Goal: Navigation & Orientation: Find specific page/section

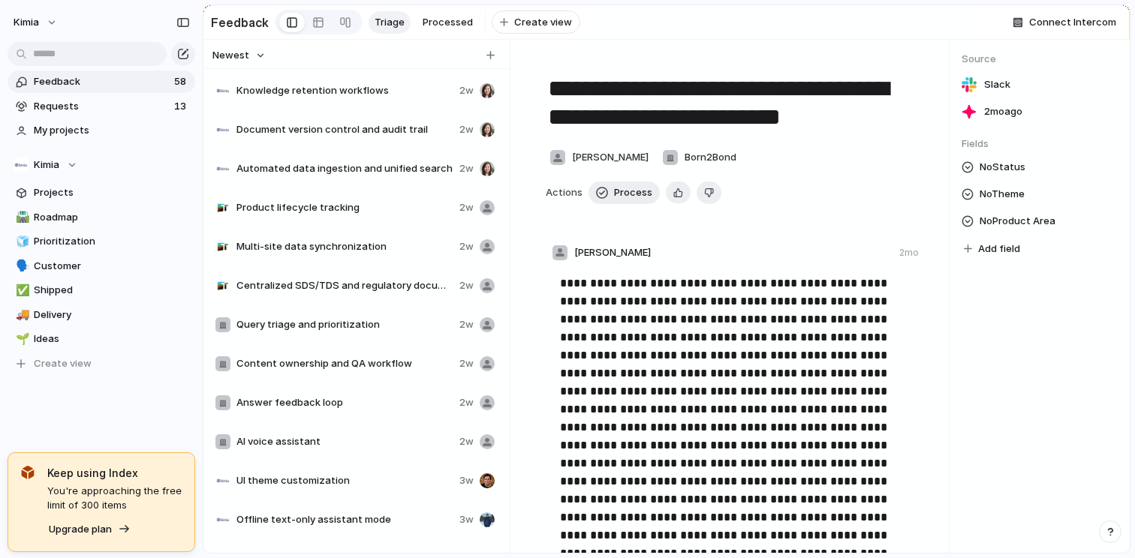
click at [113, 82] on span "Feedback" at bounding box center [102, 81] width 136 height 15
click at [99, 190] on span "Projects" at bounding box center [112, 192] width 156 height 15
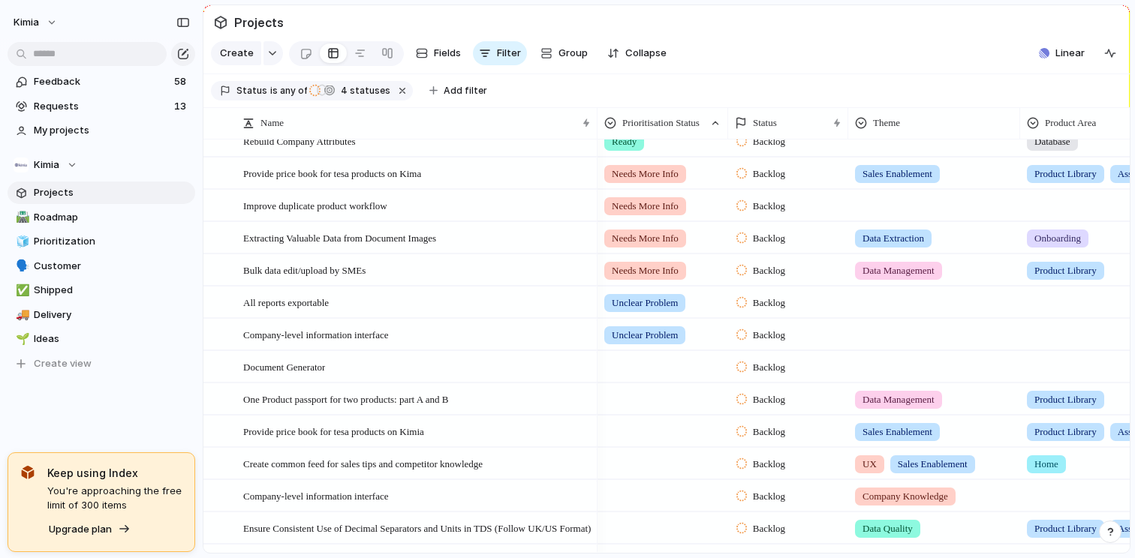
scroll to position [38, 0]
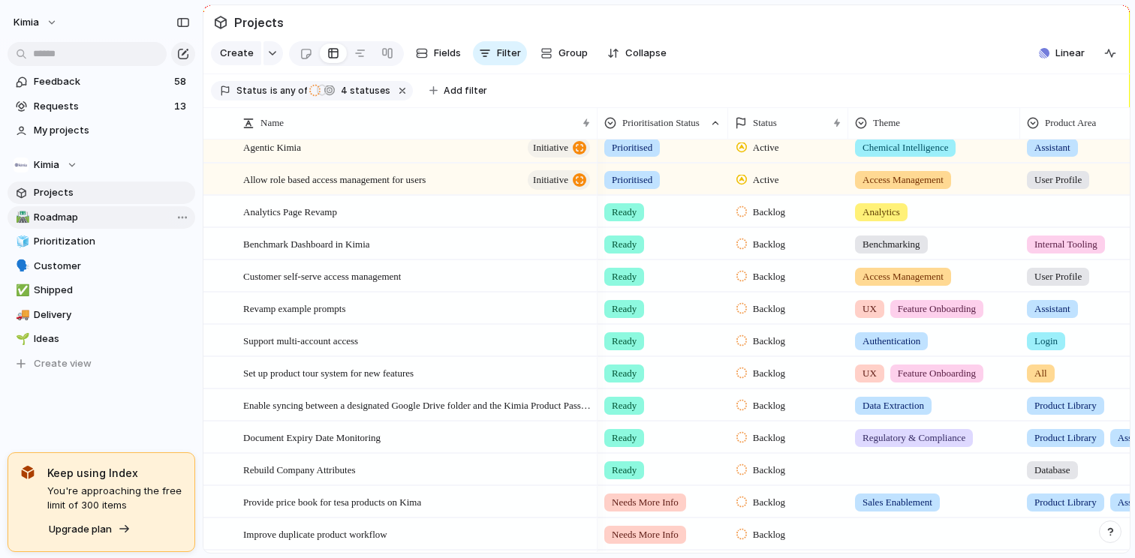
click at [101, 223] on span "Roadmap" at bounding box center [112, 217] width 156 height 15
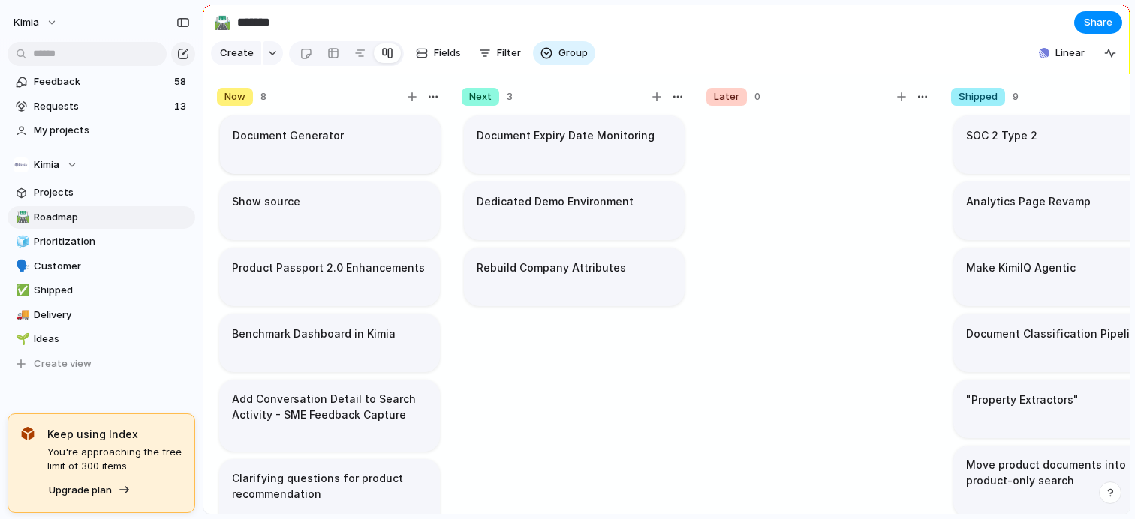
click at [305, 152] on body "Kimia Feedback 58 Requests 13 My projects Kimia Projects 🛣️ Roadmap 🧊 Prioritiz…" at bounding box center [567, 259] width 1135 height 519
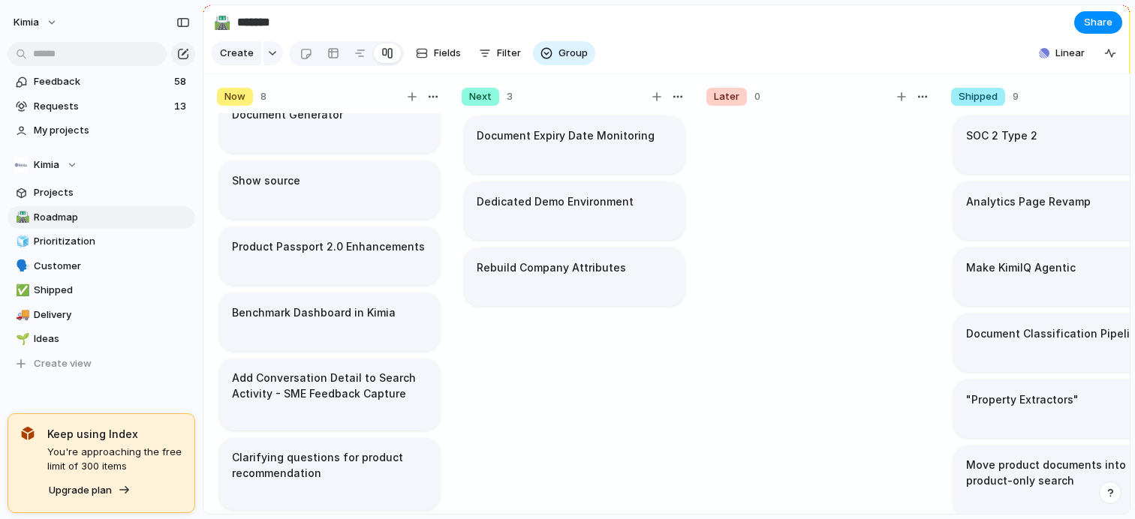
scroll to position [22, 0]
click at [323, 263] on body "Kimia Feedback 58 Requests 13 My projects Kimia Projects 🛣️ Roadmap 🧊 Prioritiz…" at bounding box center [567, 259] width 1135 height 519
click at [331, 307] on body "Kimia Feedback 58 Requests 13 My projects Kimia Projects 🛣️ Roadmap 🧊 Prioritiz…" at bounding box center [567, 259] width 1135 height 519
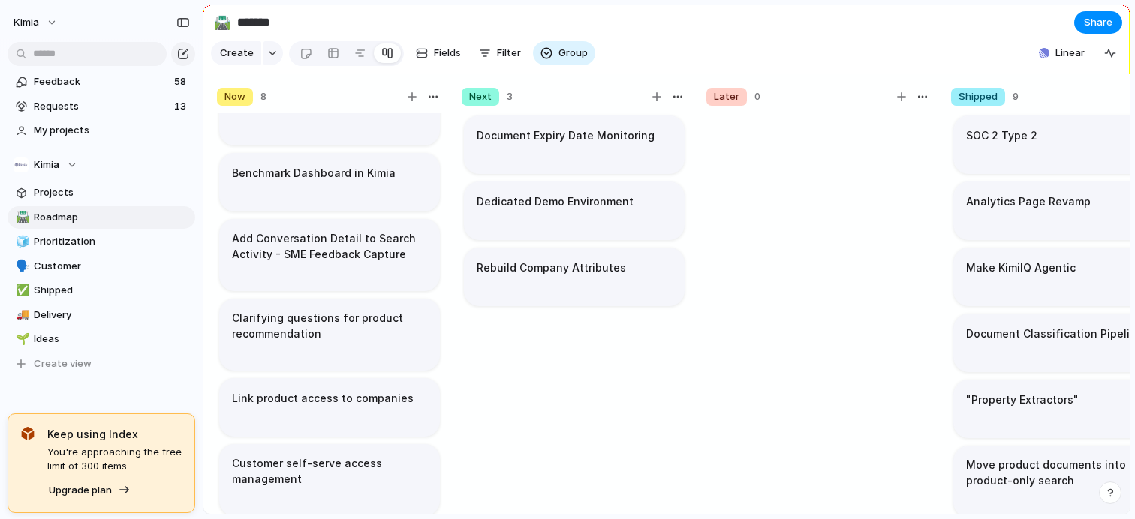
scroll to position [162, 0]
click at [323, 197] on body "Kimia Feedback 58 Requests 13 My projects Kimia Projects 🛣️ Roadmap 🧊 Prioritiz…" at bounding box center [567, 259] width 1135 height 519
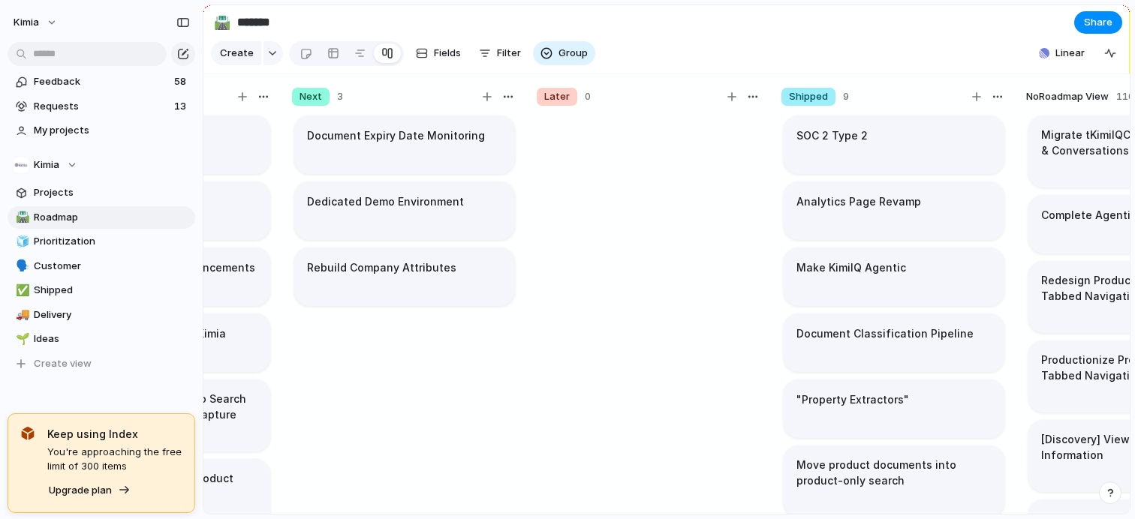
scroll to position [0, 0]
